Goal: Download file/media

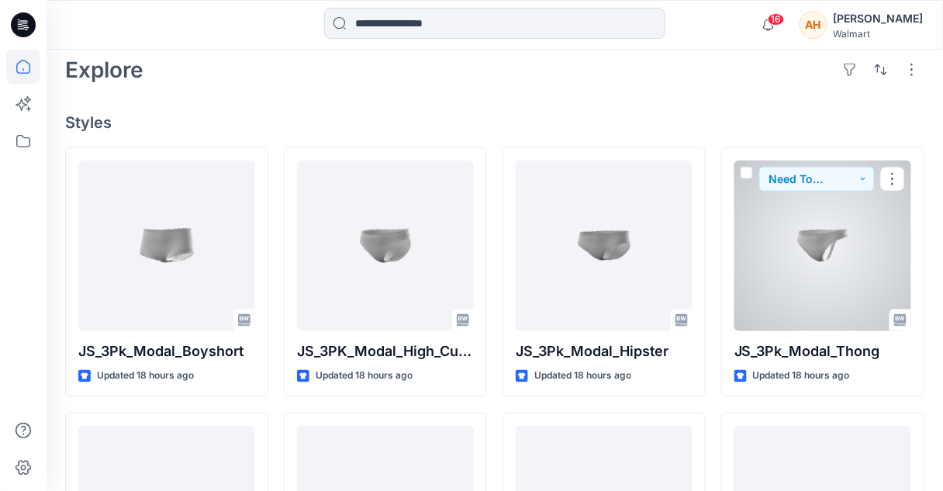
scroll to position [318, 0]
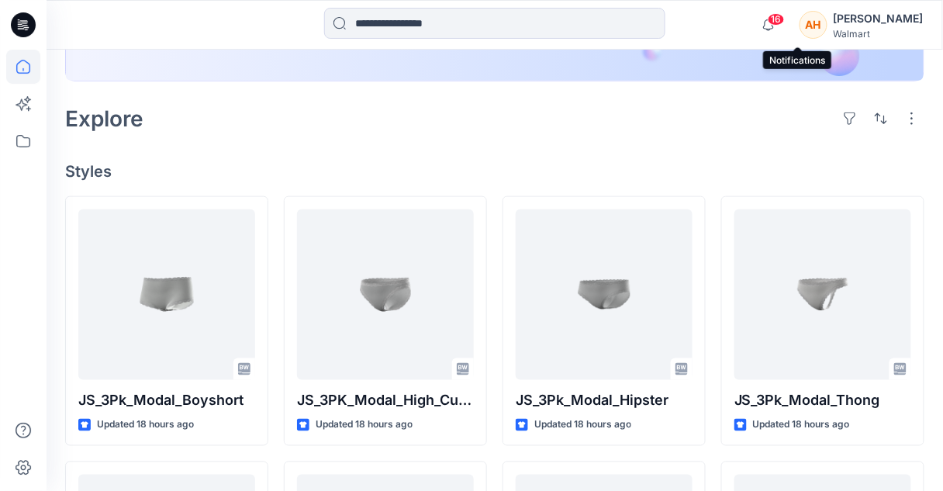
click at [785, 22] on span "16" at bounding box center [776, 19] width 17 height 12
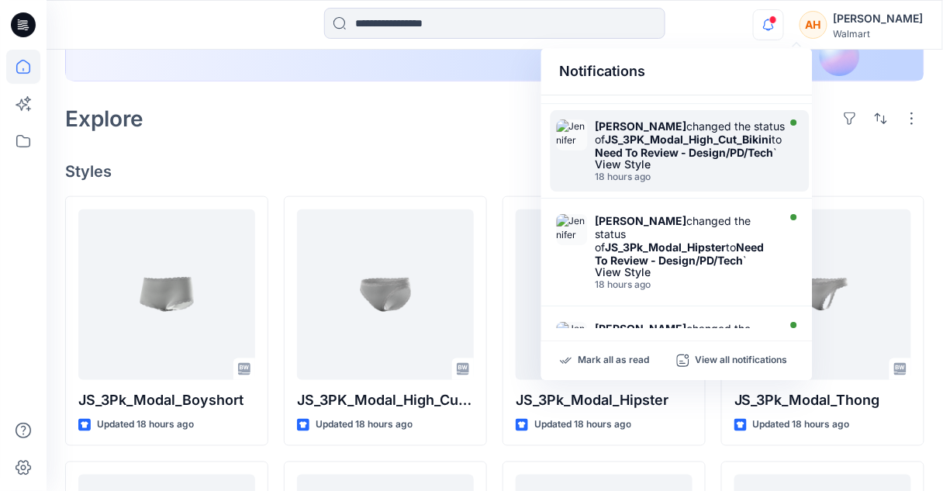
scroll to position [185, 0]
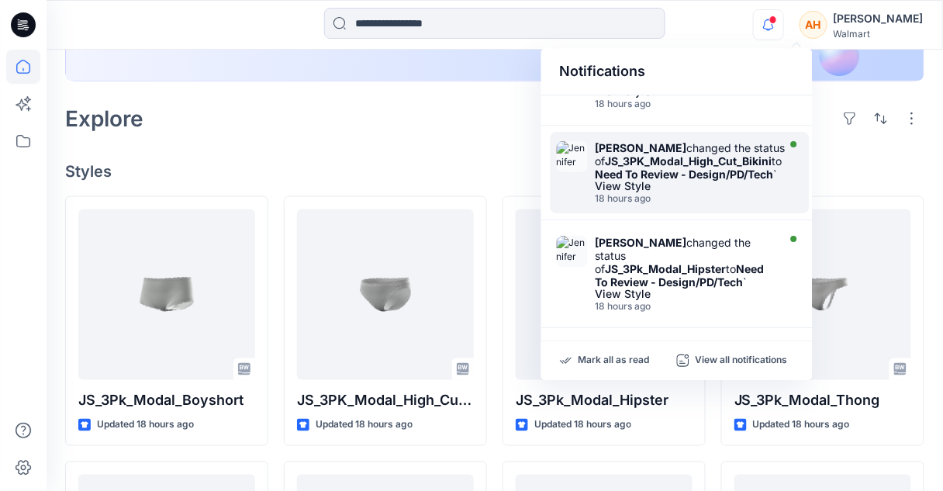
click at [650, 192] on div "View Style" at bounding box center [692, 186] width 192 height 11
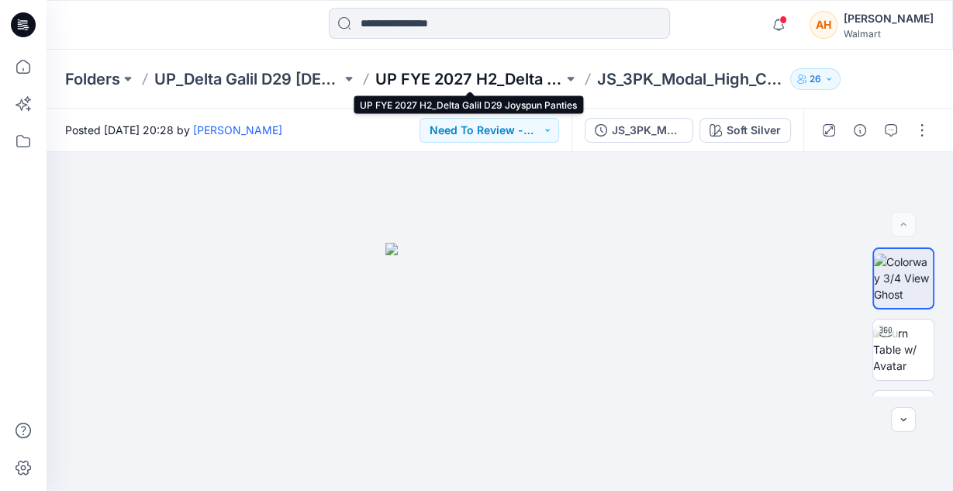
click at [489, 85] on p "UP FYE 2027 H2_Delta Galil D29 Joyspun Panties" at bounding box center [468, 79] width 187 height 22
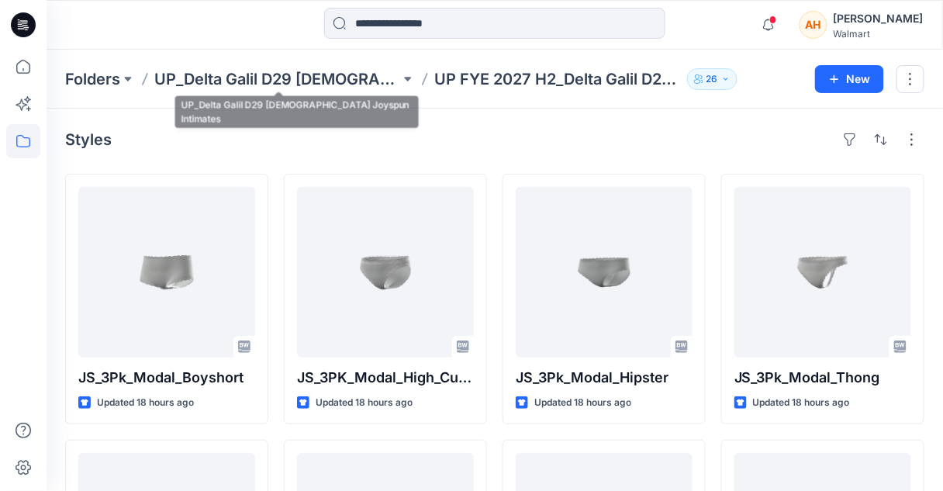
click at [295, 63] on div "Folders UP_Delta Galil D29 [DEMOGRAPHIC_DATA] Joyspun Intimates UP FYE 2027 H2_…" at bounding box center [495, 79] width 896 height 59
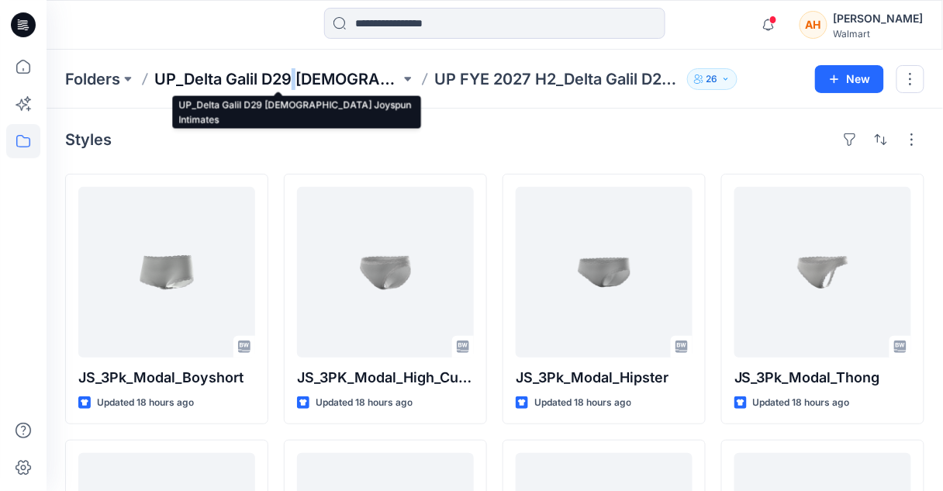
click at [309, 85] on p "UP_Delta Galil D29 [DEMOGRAPHIC_DATA] Joyspun Intimates" at bounding box center [277, 79] width 246 height 22
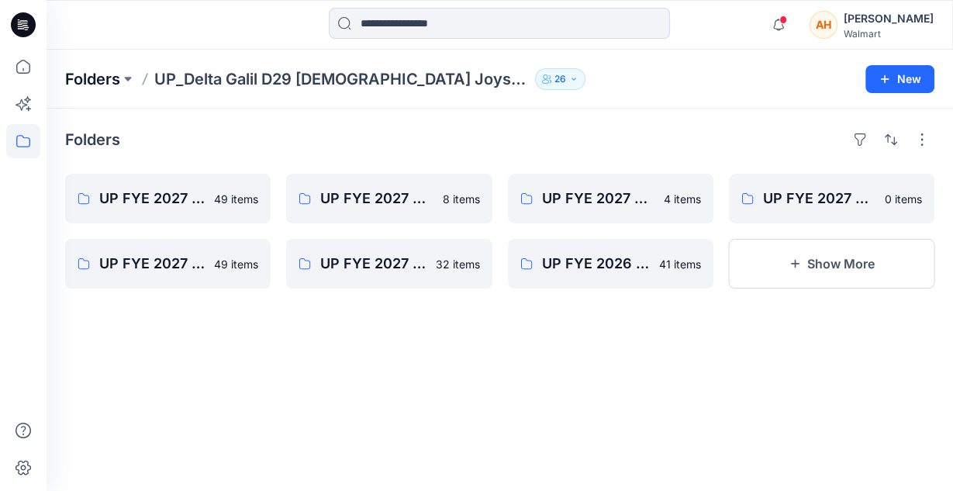
click at [100, 80] on p "Folders" at bounding box center [92, 79] width 55 height 22
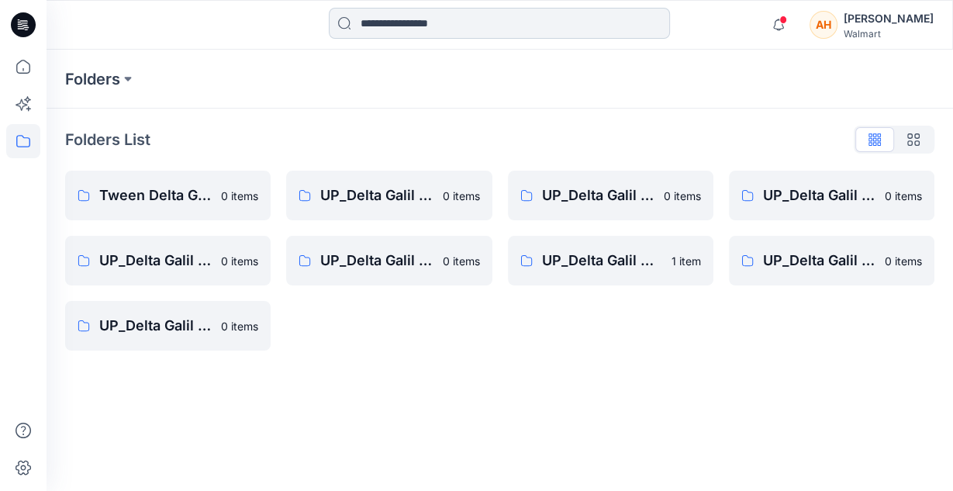
click at [373, 25] on input at bounding box center [499, 23] width 341 height 31
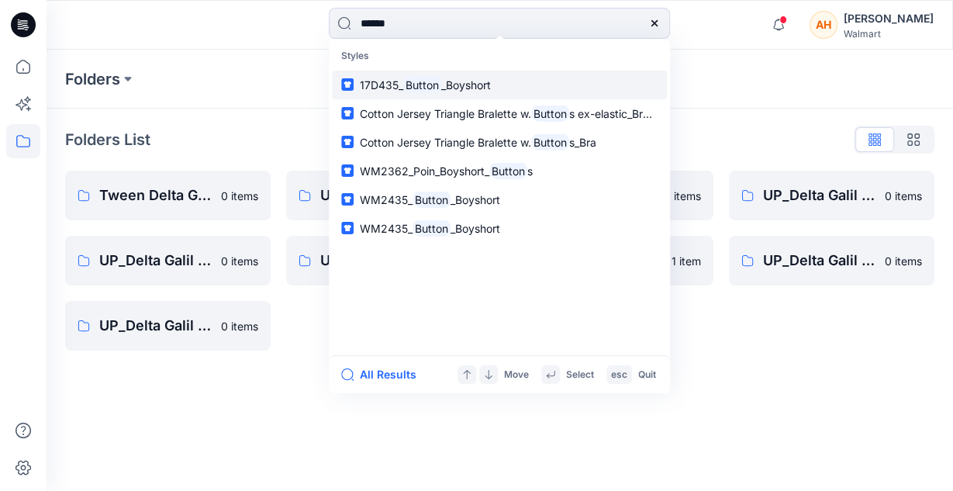
type input "******"
click at [378, 72] on link "17D435_ Button _Boyshort" at bounding box center [499, 84] width 335 height 29
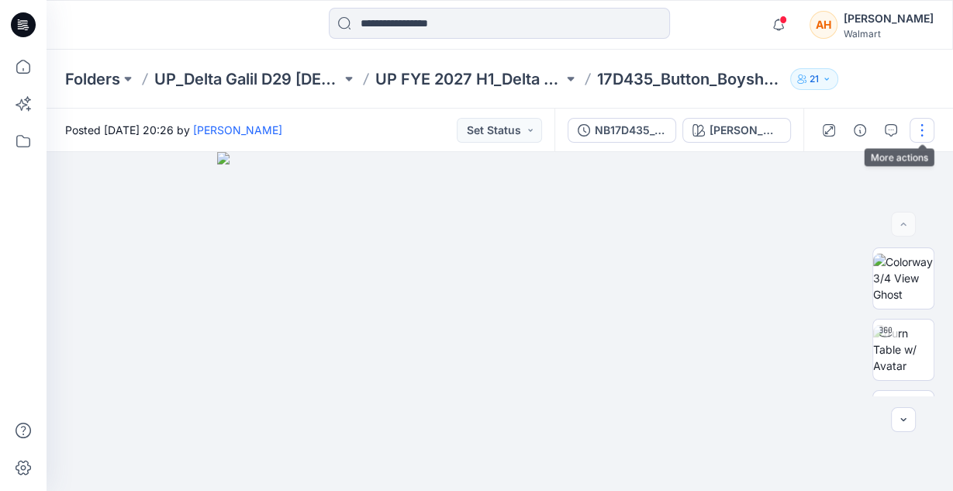
click at [924, 128] on button "button" at bounding box center [922, 130] width 25 height 25
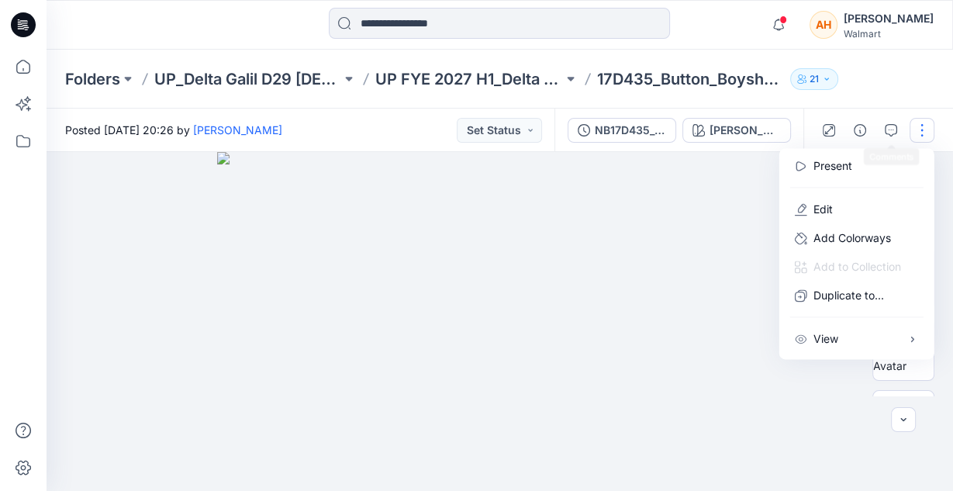
click at [905, 64] on div "Folders UP_Delta Galil D29 [DEMOGRAPHIC_DATA] NOBO Intimates UP FYE 2027 H1_Del…" at bounding box center [500, 79] width 907 height 59
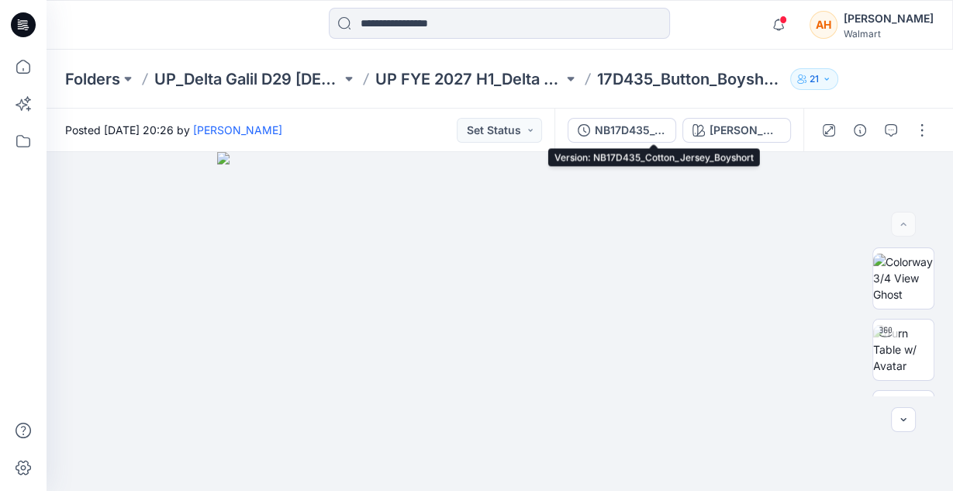
click at [643, 136] on div "NB17D435_Cotton_Jersey_Boyshort" at bounding box center [630, 130] width 71 height 17
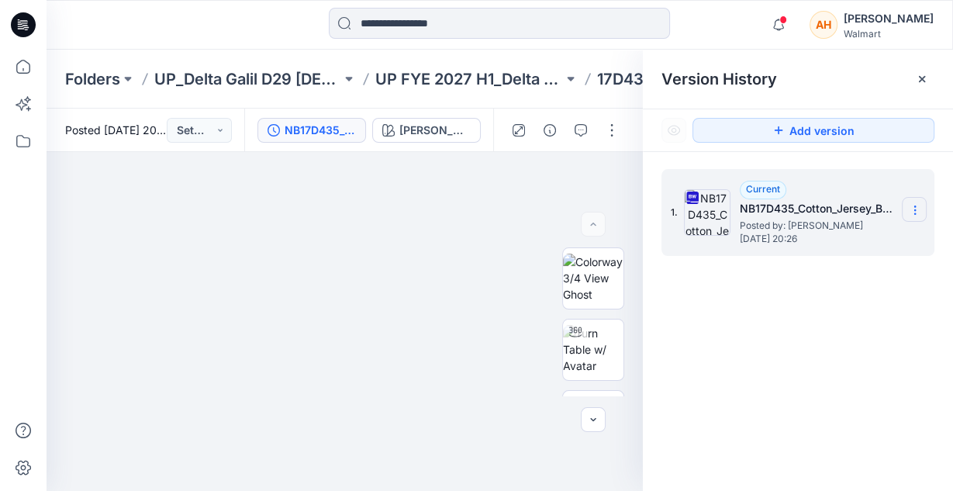
click at [902, 206] on section at bounding box center [914, 209] width 25 height 25
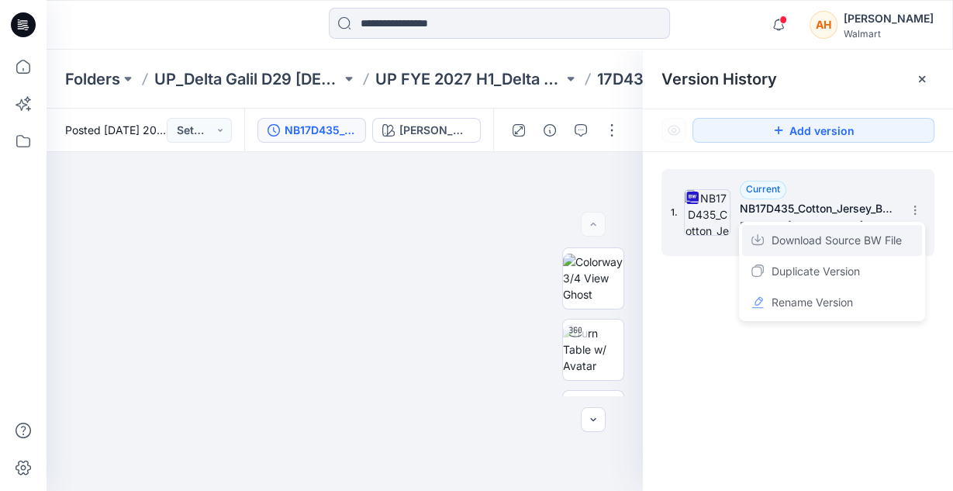
click at [864, 242] on span "Download Source BW File" at bounding box center [837, 240] width 130 height 19
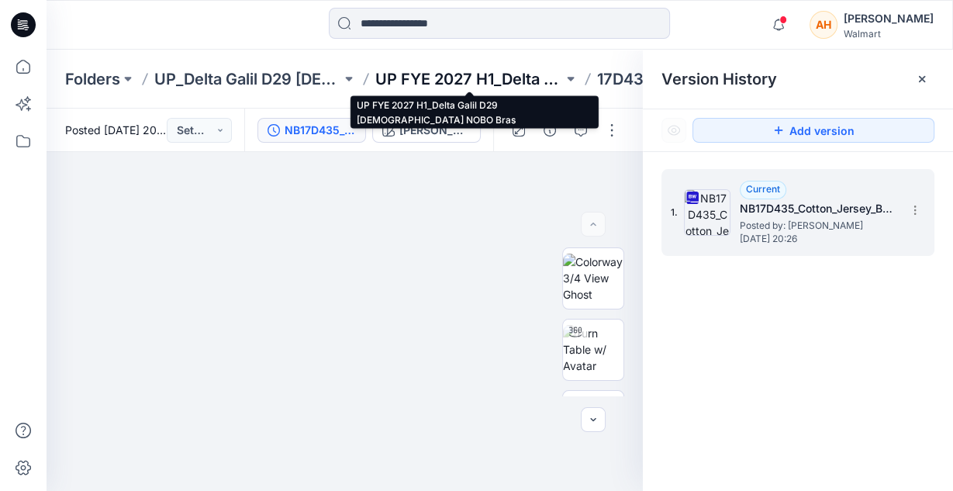
click at [389, 82] on p "UP FYE 2027 H1_Delta Galil D29 [DEMOGRAPHIC_DATA] NOBO Bras" at bounding box center [468, 79] width 187 height 22
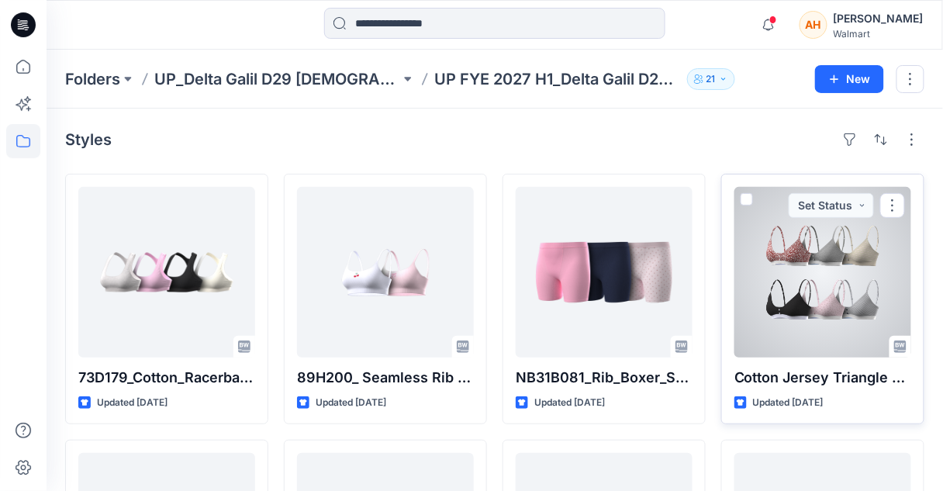
click at [750, 275] on div at bounding box center [822, 272] width 177 height 171
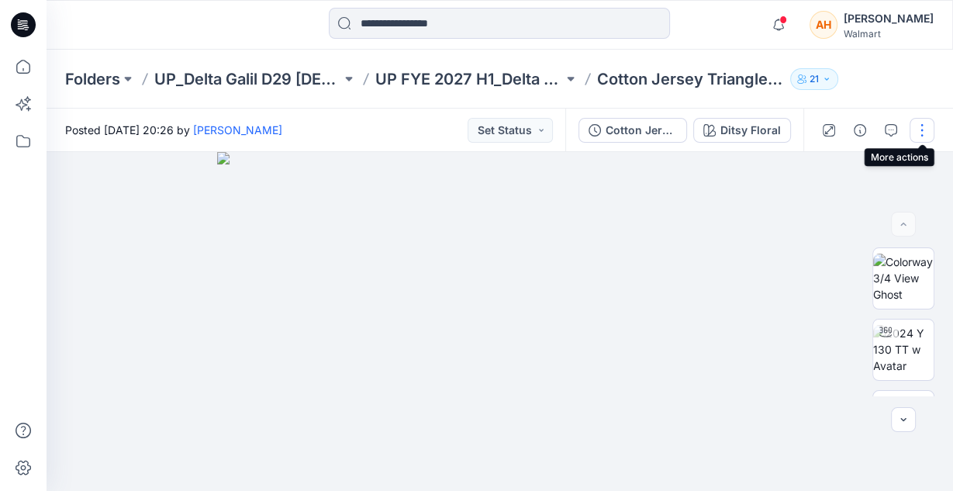
click at [913, 126] on button "button" at bounding box center [922, 130] width 25 height 25
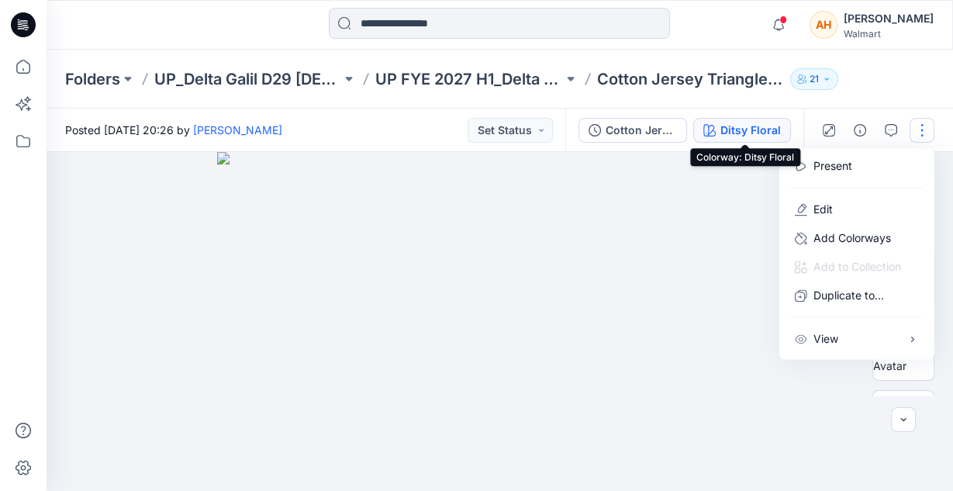
click at [765, 130] on div "Ditsy Floral" at bounding box center [750, 130] width 60 height 17
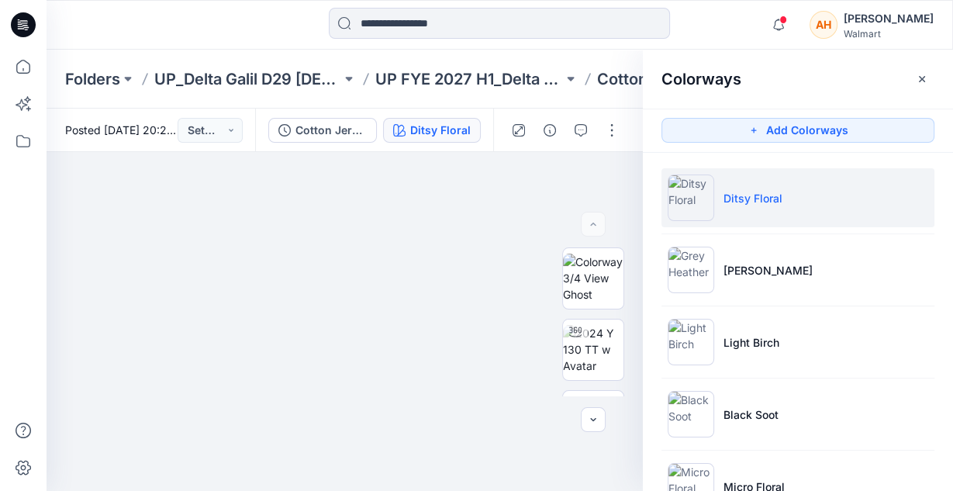
click at [908, 82] on div "Colorways" at bounding box center [798, 79] width 310 height 58
click at [914, 74] on button "button" at bounding box center [922, 79] width 25 height 25
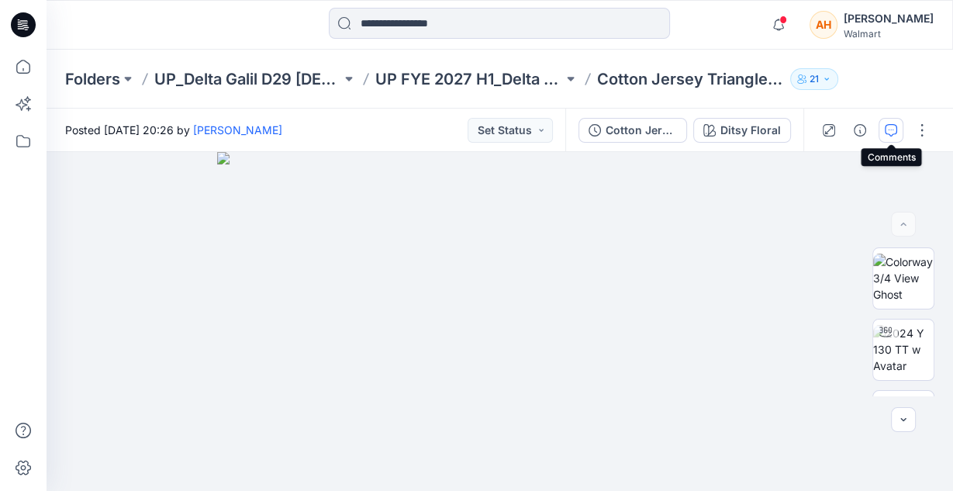
click at [898, 132] on button "button" at bounding box center [891, 130] width 25 height 25
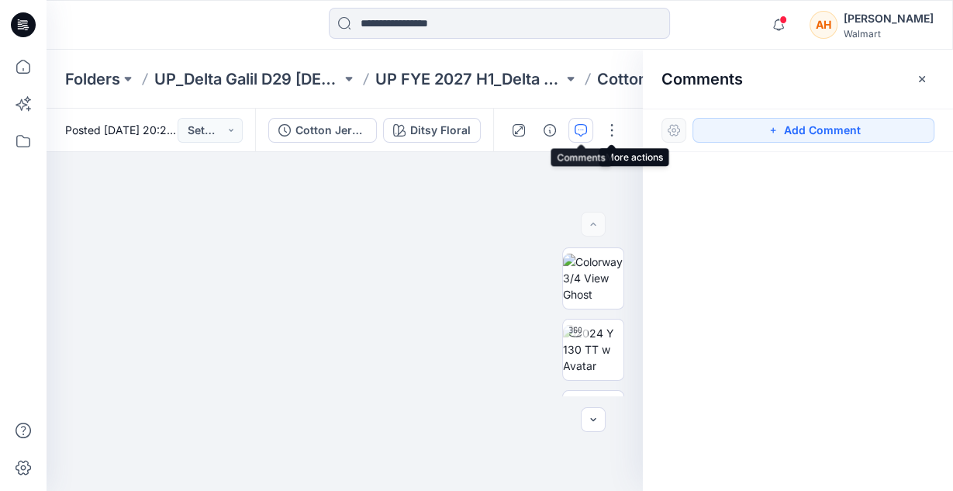
click at [588, 127] on button "button" at bounding box center [580, 130] width 25 height 25
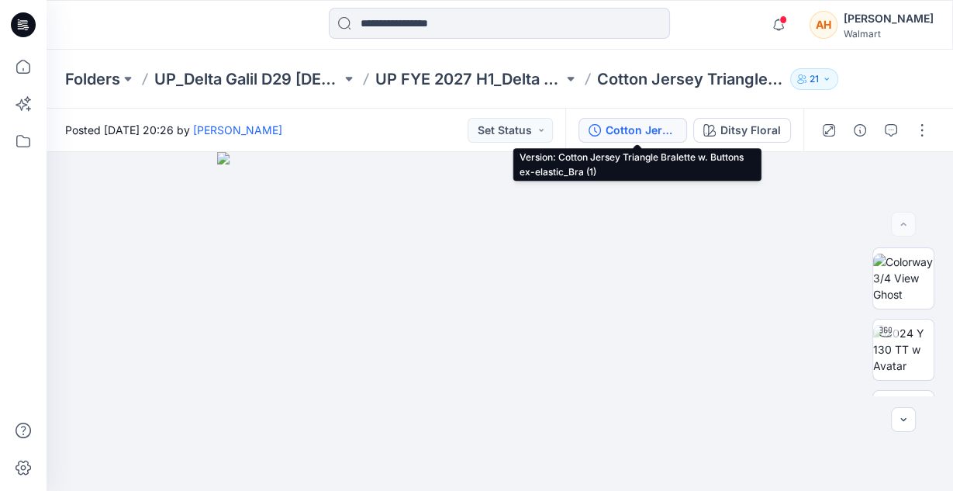
click at [672, 132] on div "Cotton Jersey Triangle Bralette w. Buttons ex-elastic_Bra (1)" at bounding box center [641, 130] width 71 height 17
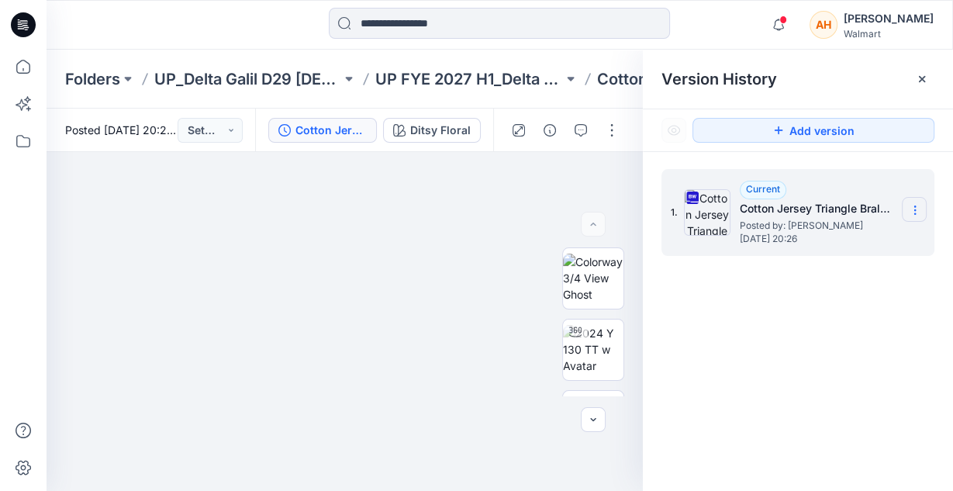
click at [911, 201] on section at bounding box center [914, 209] width 25 height 25
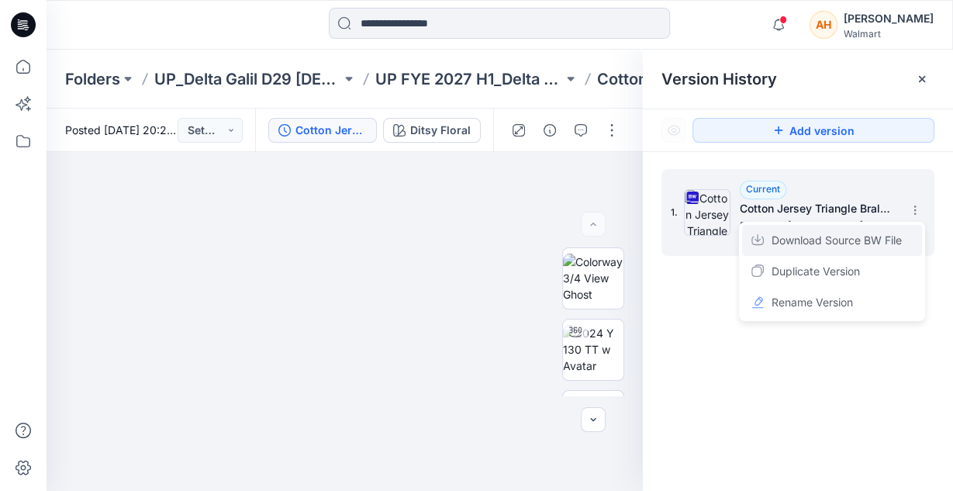
click at [834, 239] on span "Download Source BW File" at bounding box center [837, 240] width 130 height 19
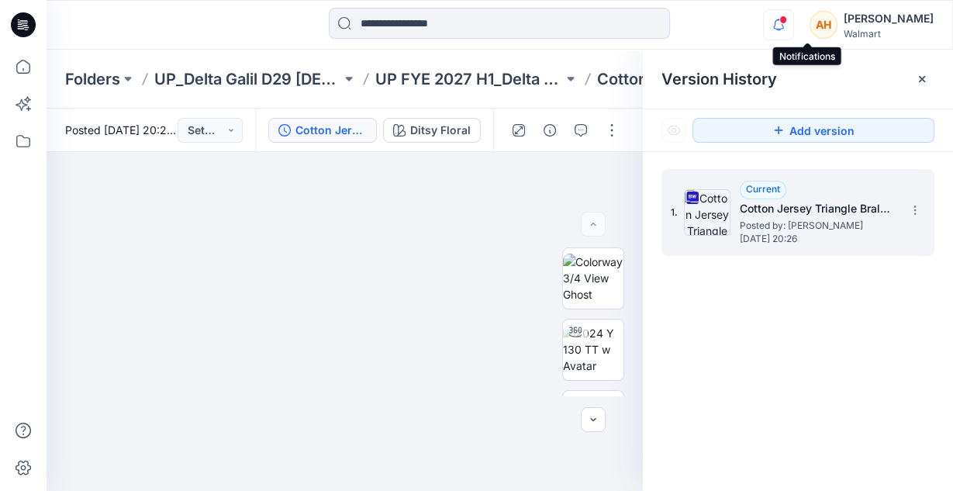
click at [793, 31] on icon "button" at bounding box center [778, 24] width 29 height 31
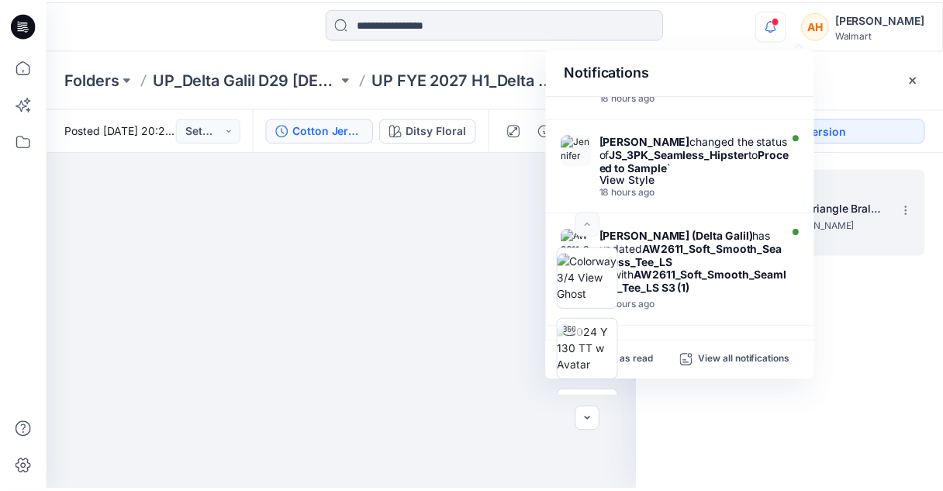
scroll to position [867, 0]
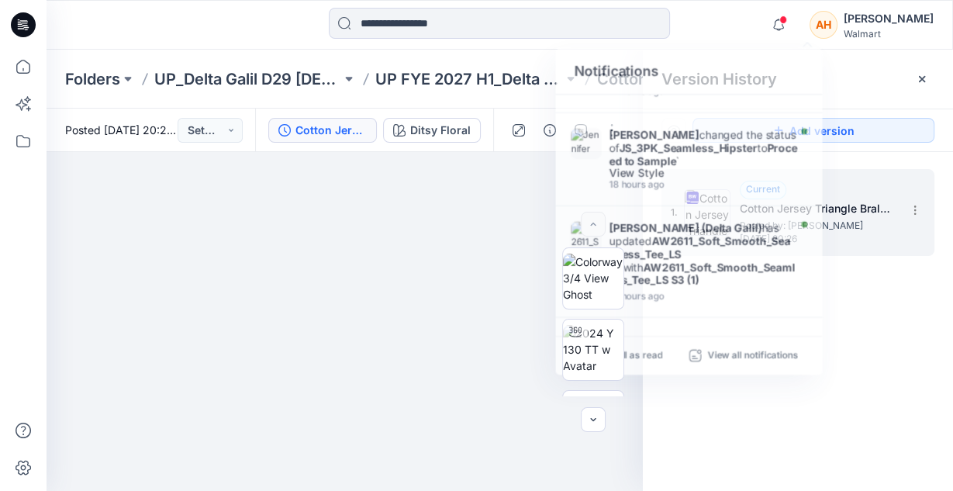
click at [823, 16] on div "Notifications [PERSON_NAME] (Delta Galil) shared AWG36011839_Soft_Smooth_Seamle…" at bounding box center [848, 25] width 171 height 34
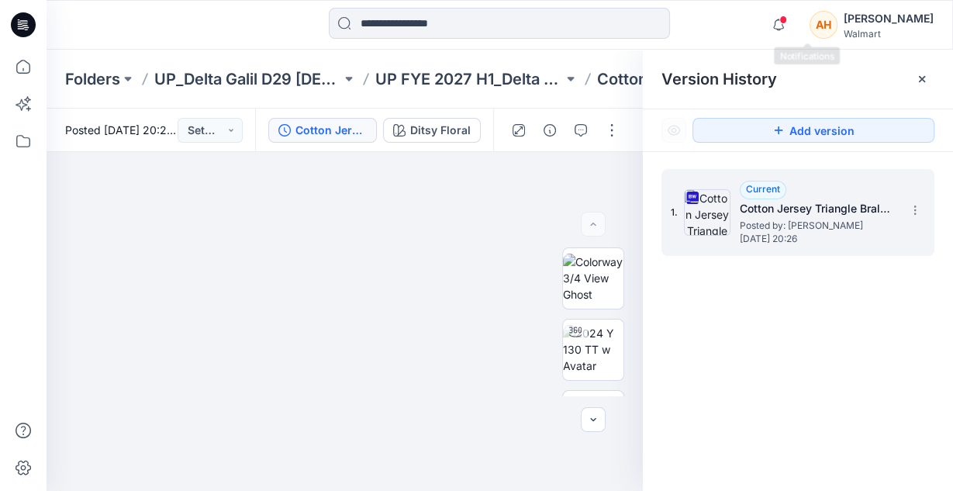
click at [788, 18] on div at bounding box center [775, 13] width 25 height 9
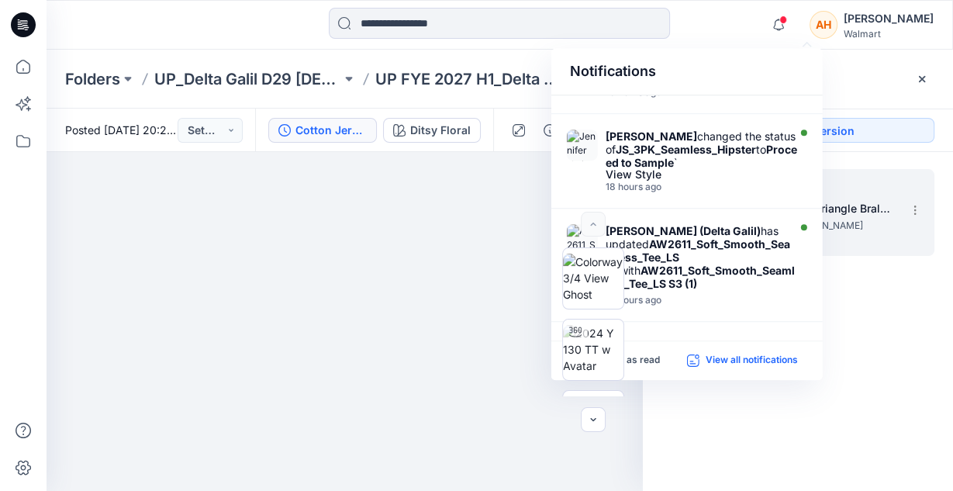
click at [710, 364] on p "View all notifications" at bounding box center [752, 361] width 92 height 14
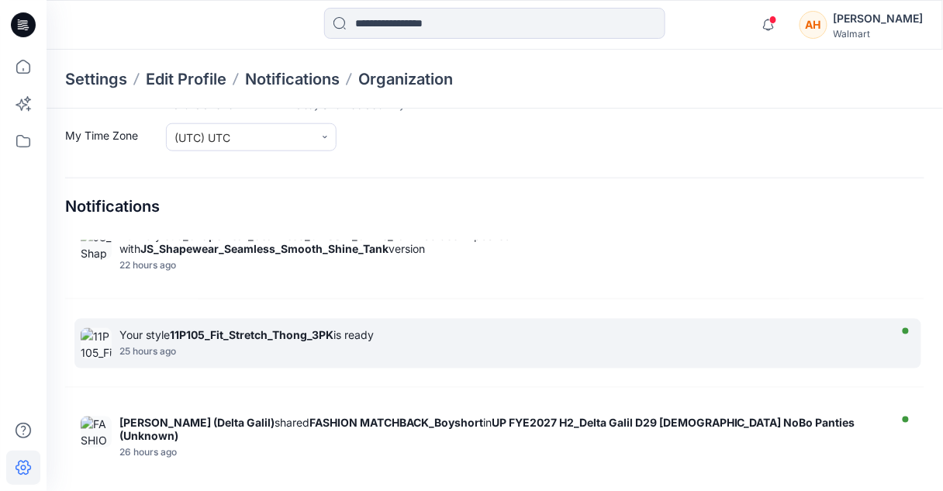
scroll to position [1613, 0]
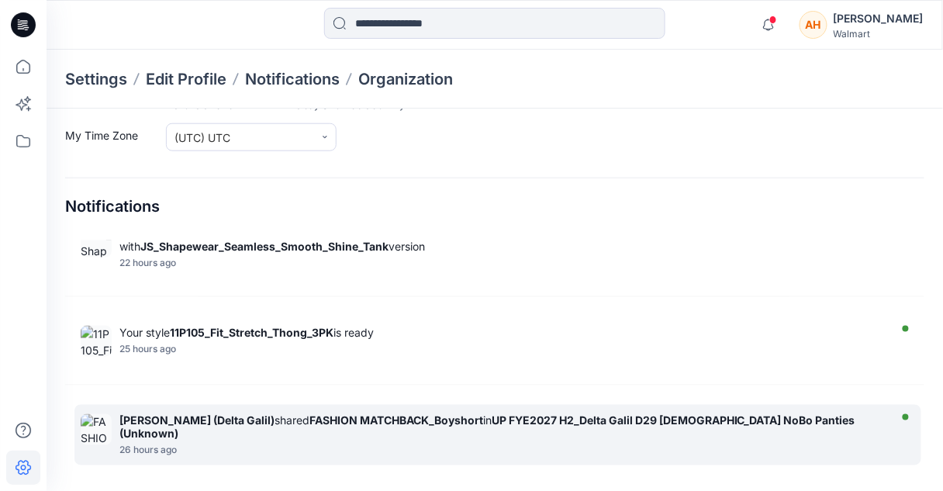
click at [116, 405] on div "[PERSON_NAME] ([PERSON_NAME]) shared FASHION MATCHBACK_Boyshort in UP FYE2027 H…" at bounding box center [497, 435] width 847 height 60
